Goal: Task Accomplishment & Management: Manage account settings

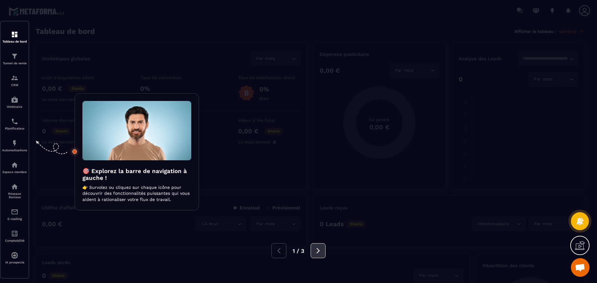
click at [321, 248] on icon at bounding box center [318, 251] width 7 height 7
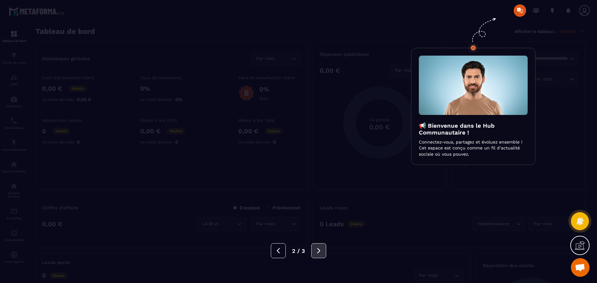
click at [321, 248] on icon at bounding box center [318, 251] width 7 height 7
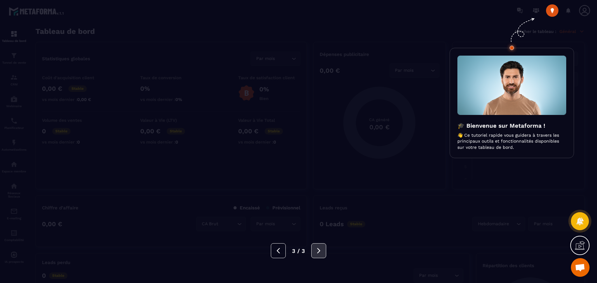
click at [318, 250] on icon at bounding box center [318, 251] width 7 height 7
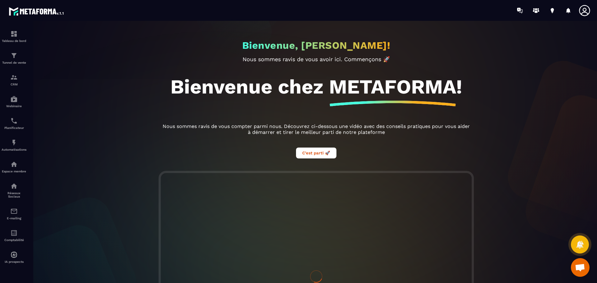
click at [585, 11] on icon at bounding box center [584, 10] width 11 height 11
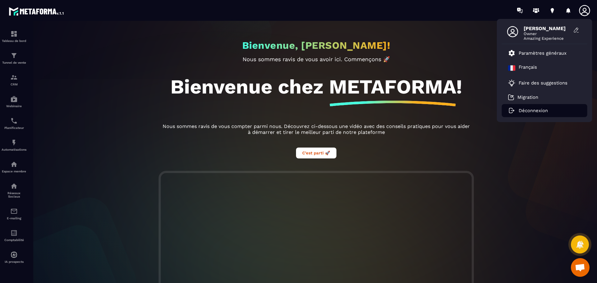
click at [530, 111] on p "Déconnexion" at bounding box center [533, 111] width 29 height 6
